Goal: Navigation & Orientation: Find specific page/section

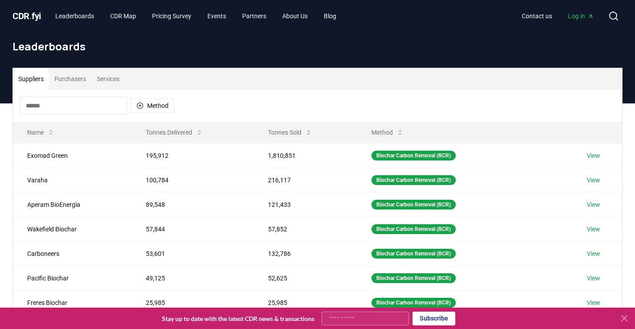
click at [37, 81] on button "Suppliers" at bounding box center [31, 78] width 36 height 21
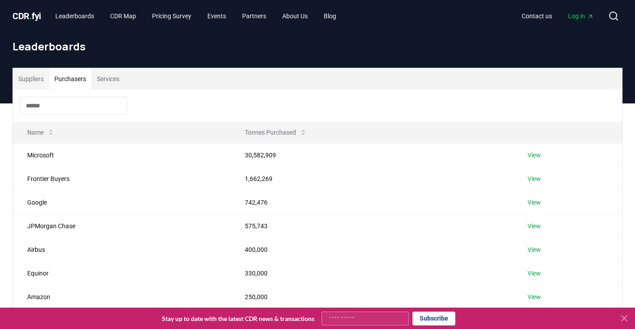
click at [77, 81] on button "Purchasers" at bounding box center [70, 78] width 42 height 21
click at [114, 84] on button "Services" at bounding box center [107, 78] width 33 height 21
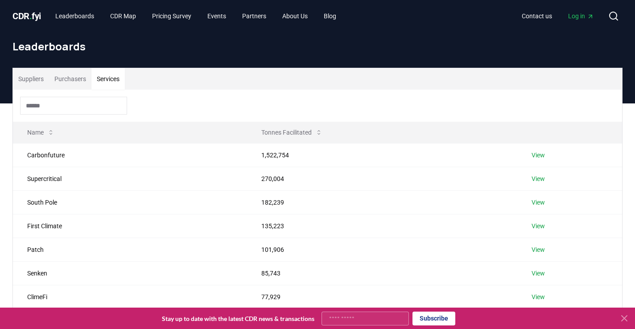
click at [79, 82] on button "Purchasers" at bounding box center [70, 78] width 42 height 21
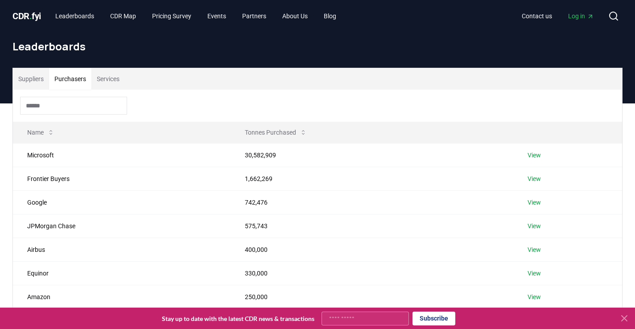
click at [37, 78] on button "Suppliers" at bounding box center [31, 78] width 36 height 21
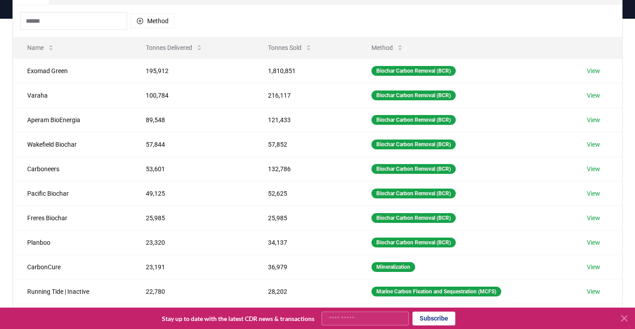
scroll to position [35, 0]
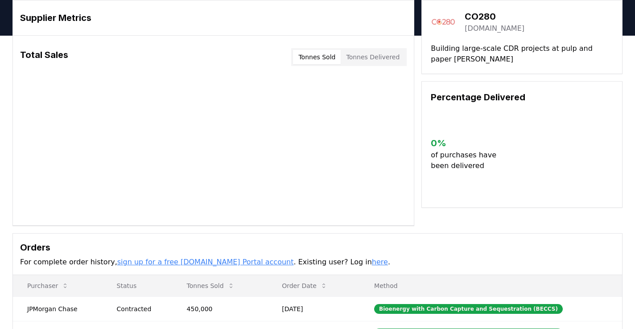
scroll to position [52, 0]
